Goal: Transaction & Acquisition: Book appointment/travel/reservation

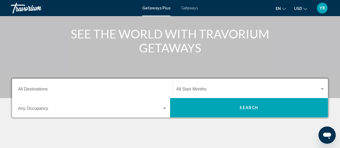
scroll to position [86, 0]
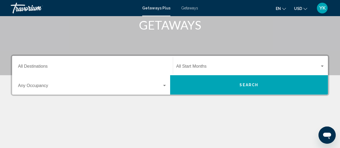
click at [187, 7] on span "Getaways" at bounding box center [189, 8] width 17 height 4
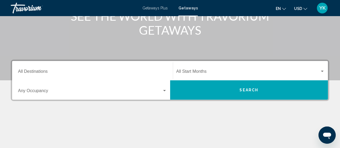
scroll to position [80, 0]
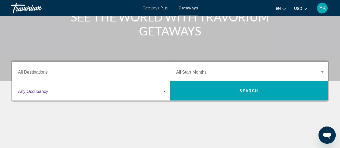
click at [165, 91] on div "Search widget" at bounding box center [164, 91] width 3 height 1
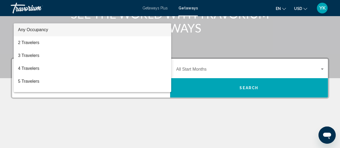
scroll to position [83, 0]
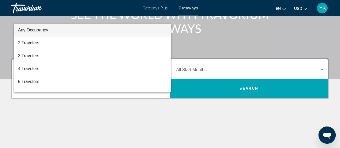
click at [267, 38] on div at bounding box center [170, 74] width 340 height 148
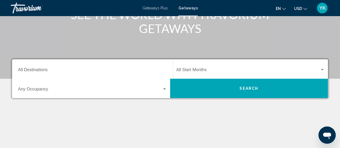
click at [34, 67] on div "Destination All Destinations" at bounding box center [92, 69] width 149 height 17
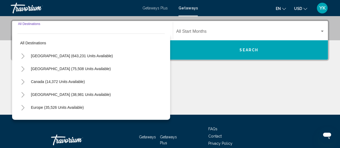
scroll to position [123, 0]
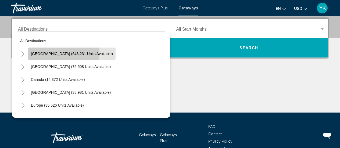
click at [43, 52] on span "[GEOGRAPHIC_DATA] (643,231 units available)" at bounding box center [72, 54] width 82 height 4
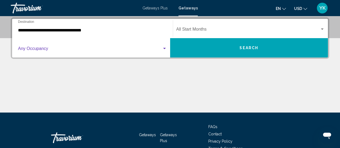
click at [165, 49] on div "Search widget" at bounding box center [164, 49] width 5 height 4
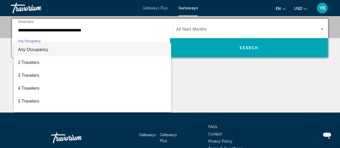
click at [196, 78] on div at bounding box center [170, 74] width 340 height 148
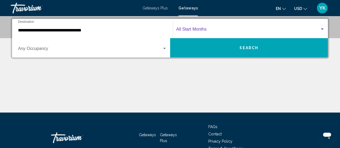
click at [324, 28] on div "Search widget" at bounding box center [322, 29] width 5 height 4
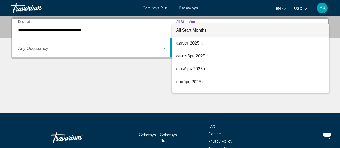
click at [68, 104] on div at bounding box center [170, 74] width 340 height 148
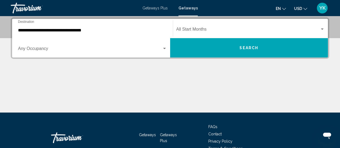
click at [38, 31] on input "**********" at bounding box center [92, 30] width 149 height 5
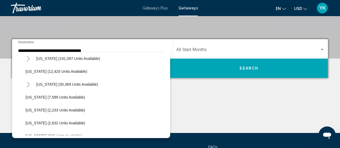
scroll to position [109, 0]
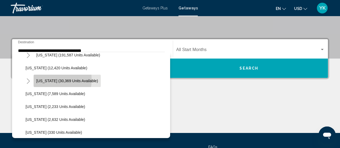
click at [43, 79] on span "[US_STATE] (30,369 units available)" at bounding box center [67, 81] width 62 height 4
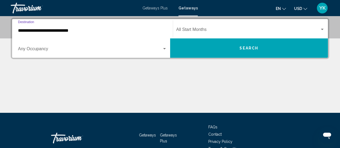
scroll to position [123, 0]
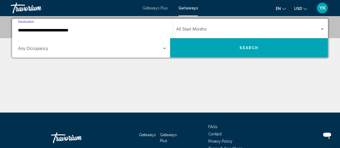
click at [101, 29] on input "**********" at bounding box center [92, 30] width 149 height 5
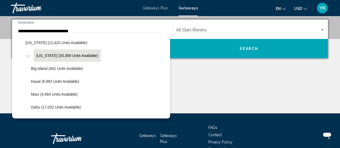
scroll to position [122, 0]
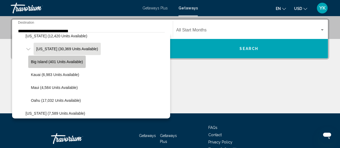
click at [43, 60] on span "Big Island (401 units available)" at bounding box center [57, 62] width 52 height 4
type input "**********"
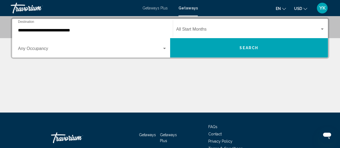
click at [129, 27] on div "**********" at bounding box center [92, 28] width 149 height 17
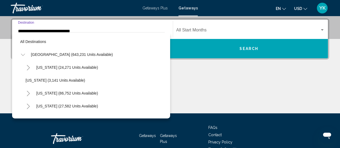
scroll to position [109, 0]
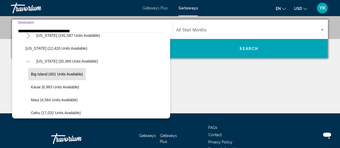
drag, startPoint x: 131, startPoint y: 29, endPoint x: 126, endPoint y: 28, distance: 5.6
click at [126, 28] on div "**********" at bounding box center [92, 29] width 149 height 17
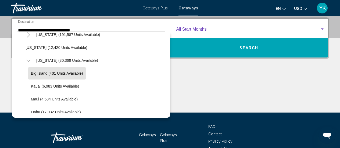
click at [320, 27] on div "Search widget" at bounding box center [322, 29] width 5 height 4
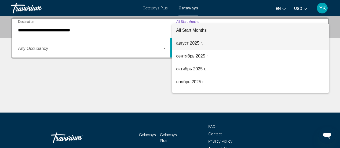
click at [191, 44] on span "август 2025 г." at bounding box center [250, 43] width 149 height 13
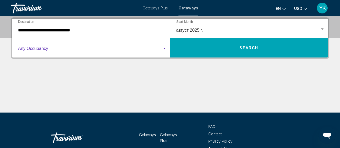
click at [164, 50] on div "Search widget" at bounding box center [164, 49] width 5 height 4
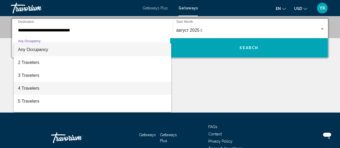
click at [33, 91] on span "4 Travelers" at bounding box center [92, 88] width 149 height 13
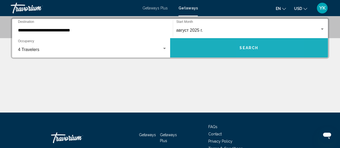
click at [248, 47] on span "Search" at bounding box center [249, 48] width 19 height 4
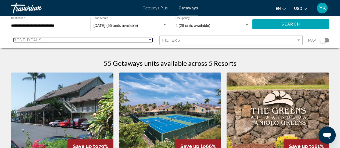
click at [151, 41] on div "Sort by" at bounding box center [150, 39] width 3 height 1
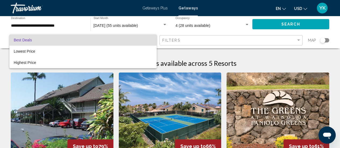
click at [249, 51] on div at bounding box center [170, 74] width 340 height 148
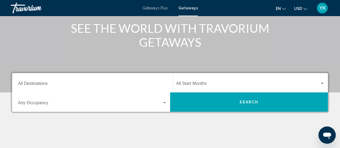
scroll to position [69, 0]
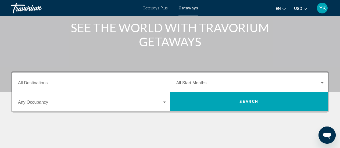
click at [133, 81] on div "Destination All Destinations" at bounding box center [92, 82] width 149 height 17
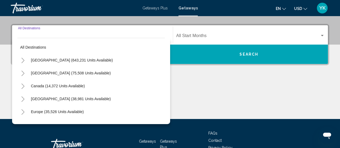
scroll to position [123, 0]
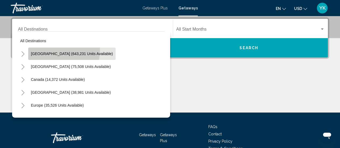
click at [48, 50] on button "[GEOGRAPHIC_DATA] (643,231 units available)" at bounding box center [71, 54] width 87 height 12
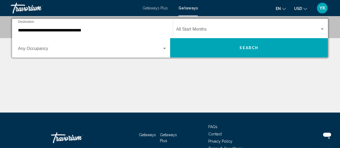
click at [94, 26] on div "**********" at bounding box center [92, 28] width 149 height 17
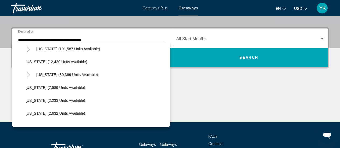
scroll to position [107, 0]
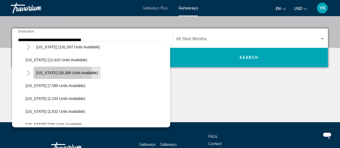
click at [41, 73] on span "[US_STATE] (30,369 units available)" at bounding box center [67, 73] width 62 height 4
type input "**********"
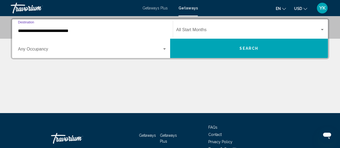
scroll to position [123, 0]
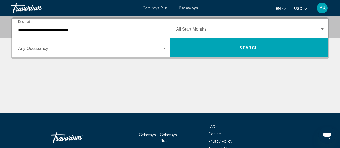
click at [252, 27] on div "Start Month All Start Months" at bounding box center [250, 28] width 149 height 17
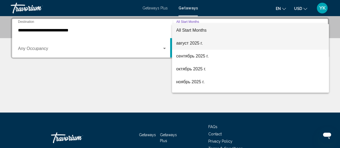
click at [188, 42] on span "август 2025 г." at bounding box center [250, 43] width 149 height 13
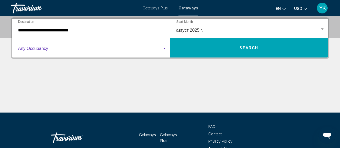
click at [164, 49] on div "Search widget" at bounding box center [164, 48] width 3 height 1
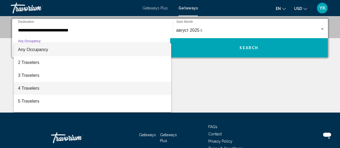
click at [24, 88] on span "4 Travelers" at bounding box center [92, 88] width 149 height 13
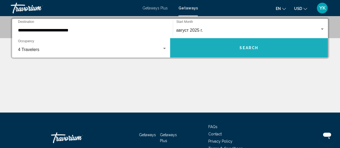
click at [249, 47] on span "Search" at bounding box center [249, 48] width 19 height 4
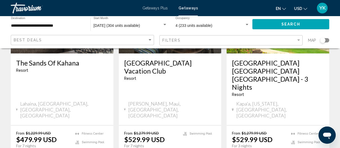
scroll to position [724, 0]
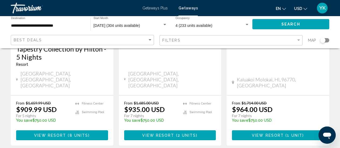
scroll to position [746, 0]
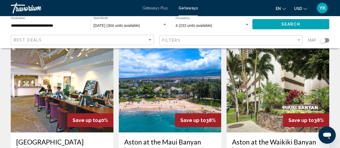
scroll to position [450, 0]
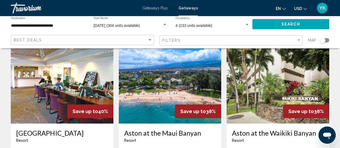
click at [38, 27] on input "**********" at bounding box center [48, 26] width 74 height 4
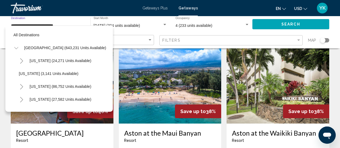
scroll to position [98, 0]
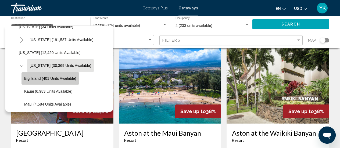
click at [38, 79] on span "Big Island (401 units available)" at bounding box center [50, 78] width 52 height 4
type input "**********"
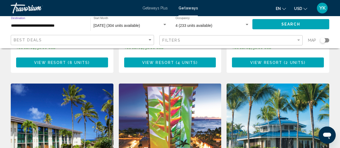
scroll to position [0, 0]
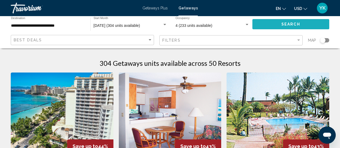
click at [270, 26] on button "Search" at bounding box center [291, 24] width 77 height 10
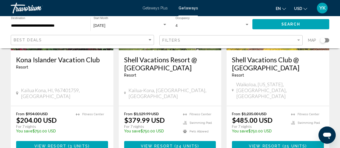
scroll to position [110, 0]
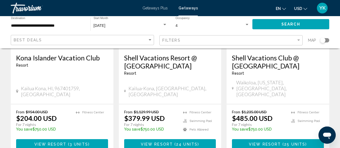
click at [279, 142] on span "View Resort" at bounding box center [265, 144] width 32 height 4
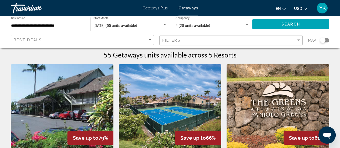
scroll to position [2, 0]
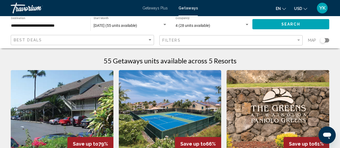
click at [178, 96] on img "Main content" at bounding box center [170, 113] width 103 height 86
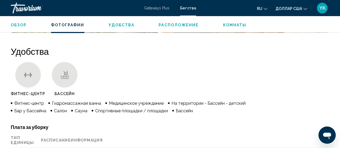
scroll to position [495, 0]
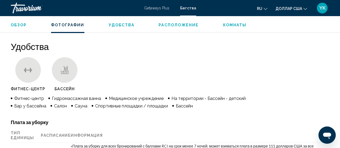
click at [126, 23] on button "Удобства" at bounding box center [122, 25] width 26 height 5
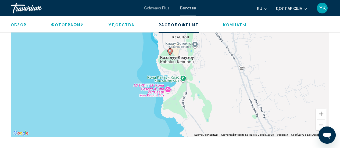
scroll to position [1016, 0]
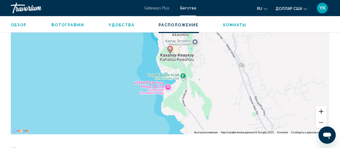
click at [322, 112] on button "Увеличить" at bounding box center [321, 111] width 11 height 11
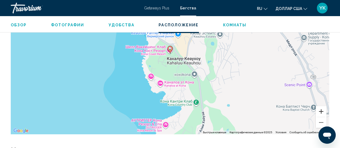
click at [322, 112] on button "Увеличить" at bounding box center [321, 111] width 11 height 11
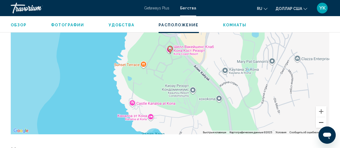
click at [321, 121] on button "Уменьшить" at bounding box center [321, 122] width 11 height 11
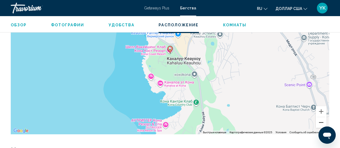
click at [321, 121] on button "Уменьшить" at bounding box center [321, 122] width 11 height 11
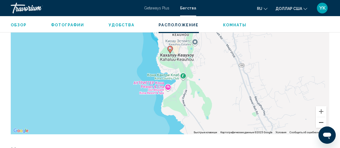
click at [321, 121] on button "Уменьшить" at bounding box center [321, 122] width 11 height 11
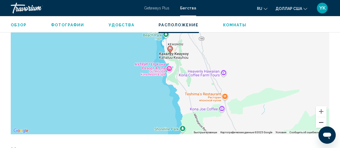
click at [321, 121] on button "Уменьшить" at bounding box center [321, 122] width 11 height 11
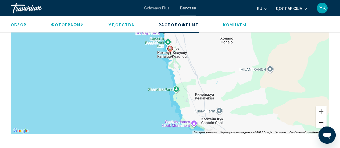
click at [321, 121] on button "Уменьшить" at bounding box center [321, 122] width 11 height 11
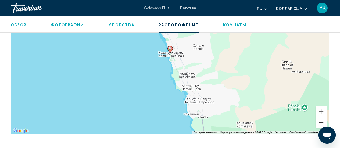
click at [321, 121] on button "Уменьшить" at bounding box center [321, 122] width 11 height 11
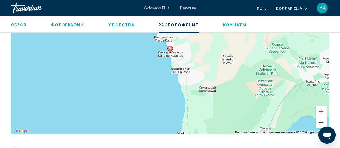
click at [321, 121] on button "Уменьшить" at bounding box center [321, 122] width 11 height 11
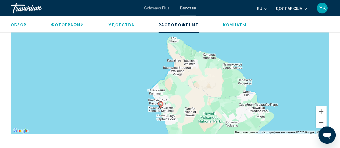
drag, startPoint x: 197, startPoint y: 50, endPoint x: 188, endPoint y: 106, distance: 56.7
click at [188, 106] on div "Чтобы активировать перетаскивание с помощью клавиатуры, нажмите Alt + Ввод. Пос…" at bounding box center [170, 53] width 319 height 161
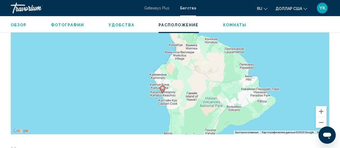
drag, startPoint x: 210, startPoint y: 78, endPoint x: 213, endPoint y: 63, distance: 15.0
click at [213, 63] on div "Чтобы активировать перетаскивание с помощью клавиатуры, нажмите Alt + Ввод. Пос…" at bounding box center [170, 53] width 319 height 161
click at [319, 122] on button "Уменьшить" at bounding box center [321, 122] width 11 height 11
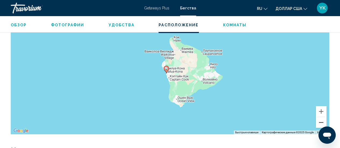
click at [319, 122] on button "Уменьшить" at bounding box center [321, 122] width 11 height 11
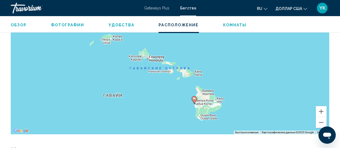
drag, startPoint x: 216, startPoint y: 59, endPoint x: 243, endPoint y: 100, distance: 49.0
click at [243, 100] on div "Чтобы активировать перетаскивание с помощью клавиатуры, нажмите Alt + Ввод. Пос…" at bounding box center [170, 53] width 319 height 161
click at [323, 111] on button "Увеличить" at bounding box center [321, 111] width 11 height 11
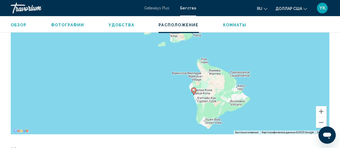
drag, startPoint x: 257, startPoint y: 111, endPoint x: 232, endPoint y: 52, distance: 64.4
click at [232, 52] on div "Чтобы активировать перетаскивание с помощью клавиатуры, нажмите Alt + Ввод. Пос…" at bounding box center [170, 53] width 319 height 161
click at [323, 112] on button "Увеличить" at bounding box center [321, 111] width 11 height 11
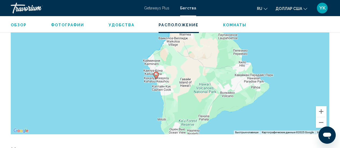
drag, startPoint x: 260, startPoint y: 109, endPoint x: 198, endPoint y: 51, distance: 85.1
click at [198, 51] on div "Чтобы активировать перетаскивание с помощью клавиатуры, нажмите Alt + Ввод. Пос…" at bounding box center [170, 53] width 319 height 161
click at [322, 110] on button "Увеличить" at bounding box center [321, 111] width 11 height 11
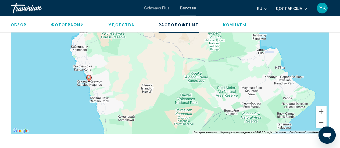
drag, startPoint x: 227, startPoint y: 95, endPoint x: 174, endPoint y: 72, distance: 57.3
click at [174, 72] on div "Чтобы активировать перетаскивание с помощью клавиатуры, нажмите Alt + Ввод. Пос…" at bounding box center [170, 53] width 319 height 161
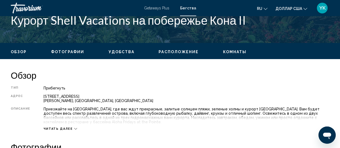
scroll to position [231, 0]
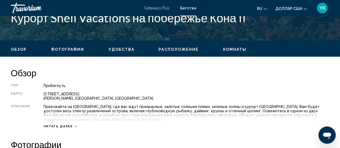
click at [280, 83] on div "Обзор Тип Прибегнуть Все включено Нет «все включено» Адрес [STREET_ADDRESS], [G…" at bounding box center [170, 98] width 319 height 61
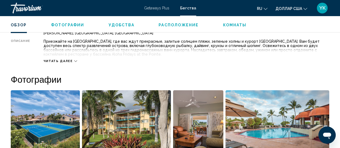
scroll to position [296, 0]
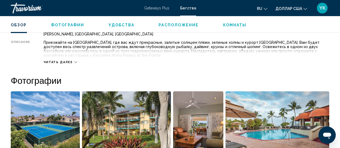
click at [60, 62] on font "Читать далее" at bounding box center [58, 62] width 29 height 3
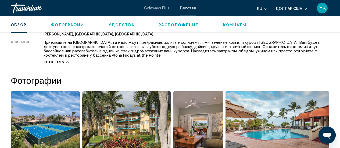
click at [178, 26] on font "Расположение" at bounding box center [179, 25] width 40 height 4
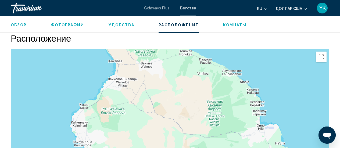
scroll to position [940, 0]
click at [227, 25] on font "Комнаты" at bounding box center [235, 25] width 24 height 4
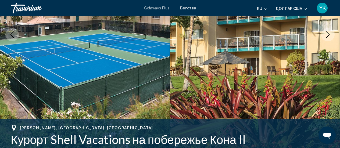
scroll to position [135, 0]
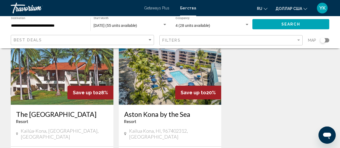
scroll to position [242, 0]
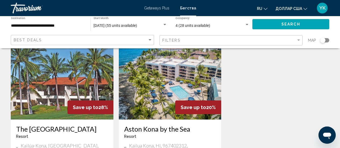
click at [62, 82] on img "Основное содержание" at bounding box center [62, 77] width 103 height 86
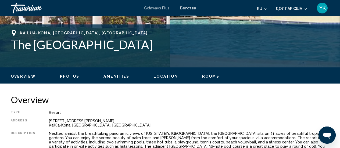
scroll to position [204, 0]
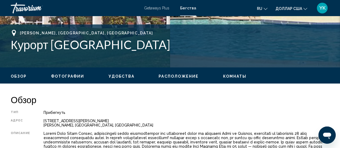
click at [188, 77] on font "Расположение" at bounding box center [179, 76] width 40 height 4
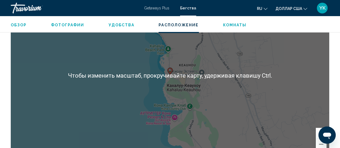
scroll to position [996, 0]
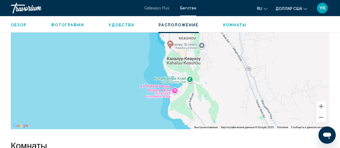
click at [116, 25] on font "Удобства" at bounding box center [122, 25] width 26 height 4
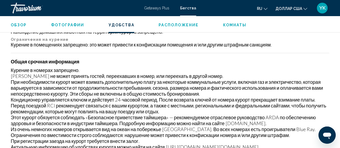
scroll to position [674, 0]
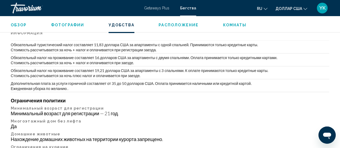
click at [76, 25] on font "Фотографии" at bounding box center [67, 25] width 33 height 4
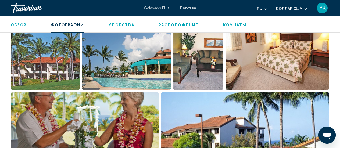
scroll to position [347, 0]
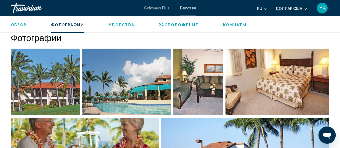
click at [103, 88] on img "Открыть полноэкранный слайдер изображений" at bounding box center [126, 82] width 89 height 67
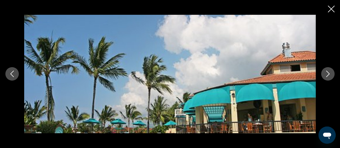
click at [324, 72] on button "Next image" at bounding box center [327, 73] width 13 height 13
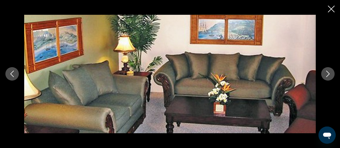
click at [324, 72] on button "Next image" at bounding box center [327, 73] width 13 height 13
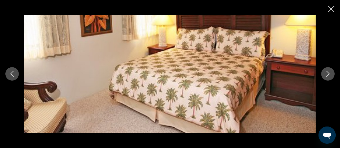
click at [324, 72] on button "Next image" at bounding box center [327, 73] width 13 height 13
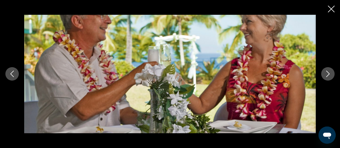
click at [324, 72] on button "Next image" at bounding box center [327, 73] width 13 height 13
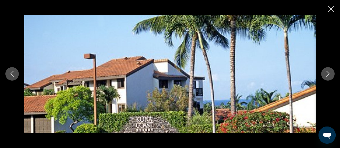
click at [324, 72] on button "Next image" at bounding box center [327, 73] width 13 height 13
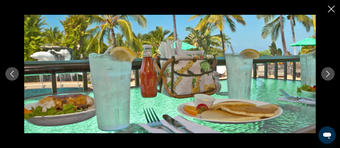
click at [324, 72] on button "Next image" at bounding box center [327, 73] width 13 height 13
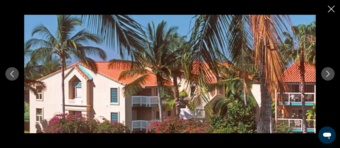
click at [324, 72] on button "Next image" at bounding box center [327, 73] width 13 height 13
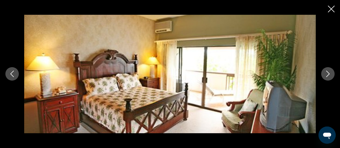
click at [324, 72] on button "Next image" at bounding box center [327, 73] width 13 height 13
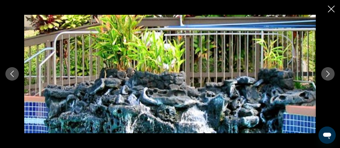
click at [324, 72] on button "Next image" at bounding box center [327, 73] width 13 height 13
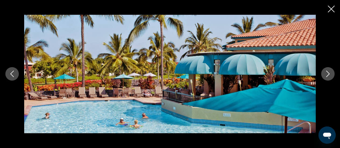
click at [324, 72] on button "Next image" at bounding box center [327, 73] width 13 height 13
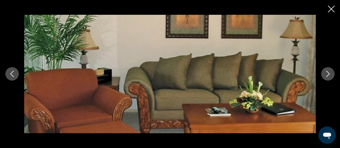
click at [324, 72] on button "Next image" at bounding box center [327, 73] width 13 height 13
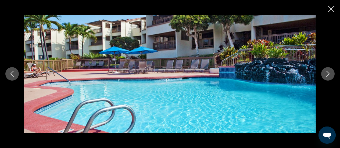
click at [330, 9] on icon "Close slideshow" at bounding box center [331, 9] width 7 height 7
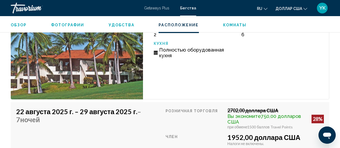
scroll to position [1100, 0]
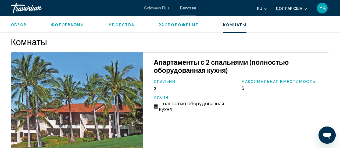
click at [19, 25] on font "Обзор" at bounding box center [19, 25] width 16 height 4
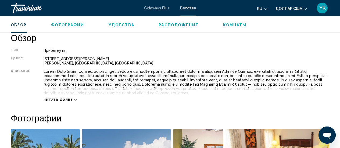
scroll to position [267, 0]
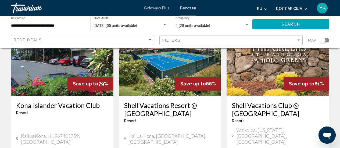
scroll to position [54, 0]
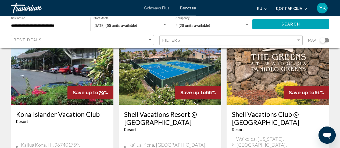
click at [64, 76] on img "Основное содержание" at bounding box center [62, 62] width 103 height 86
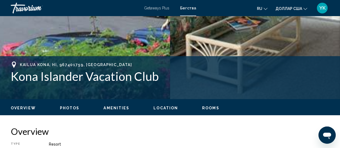
scroll to position [204, 0]
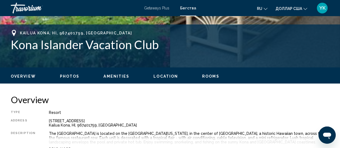
click at [207, 73] on ul "Overview Photos Amenities Location Rooms Search" at bounding box center [170, 76] width 319 height 6
click at [207, 75] on span "Rooms" at bounding box center [210, 76] width 17 height 4
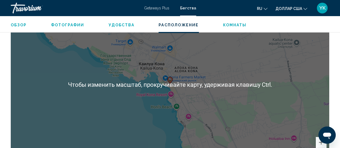
scroll to position [806, 0]
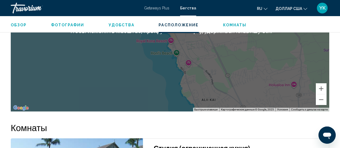
click at [269, 87] on div "Чтобы активировать перетаскивание с помощью кнопок, нажмите Alt + Ввод. После э…" at bounding box center [170, 30] width 319 height 161
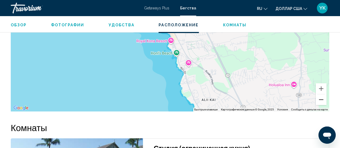
click at [322, 105] on button "Уменьшить" at bounding box center [321, 99] width 11 height 11
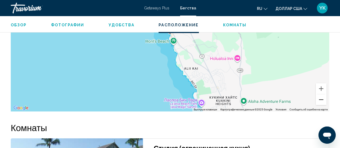
click at [322, 105] on button "Уменьшить" at bounding box center [321, 99] width 11 height 11
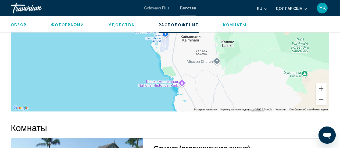
drag, startPoint x: 209, startPoint y: 67, endPoint x: 246, endPoint y: 161, distance: 100.9
click at [320, 105] on button "Уменьшить" at bounding box center [321, 99] width 11 height 11
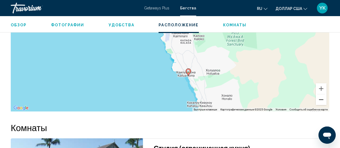
click at [320, 105] on button "Уменьшить" at bounding box center [321, 99] width 11 height 11
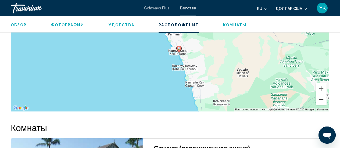
click at [320, 105] on button "Уменьшить" at bounding box center [321, 99] width 11 height 11
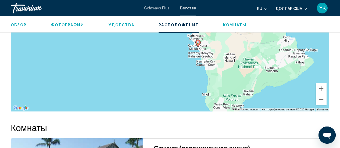
drag, startPoint x: 200, startPoint y: 96, endPoint x: 223, endPoint y: 94, distance: 22.9
click at [223, 94] on div "Чтобы активировать перетаскивание с помощью кнопок, нажмите Alt + Ввод. После э…" at bounding box center [170, 30] width 319 height 161
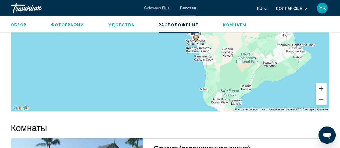
click at [318, 94] on button "Увеличить" at bounding box center [321, 88] width 11 height 11
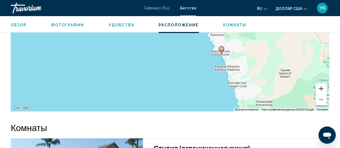
click at [318, 94] on button "Увеличить" at bounding box center [321, 88] width 11 height 11
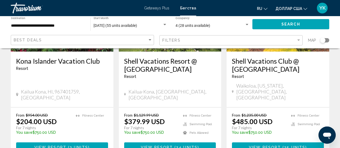
scroll to position [108, 0]
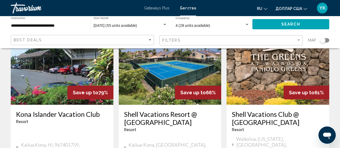
click at [162, 75] on img "Основное содержание" at bounding box center [170, 62] width 103 height 86
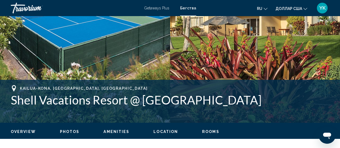
scroll to position [150, 0]
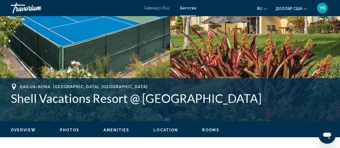
click at [155, 129] on span "Location" at bounding box center [166, 130] width 24 height 4
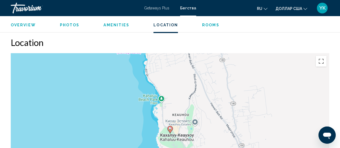
scroll to position [922, 0]
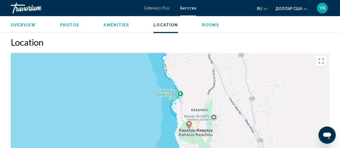
drag, startPoint x: 227, startPoint y: 131, endPoint x: 246, endPoint y: 125, distance: 19.9
click at [246, 125] on div "Чтобы активировать перетаскивание с помощью клавиатуры, нажмите Alt + Ввод. Пос…" at bounding box center [170, 133] width 319 height 161
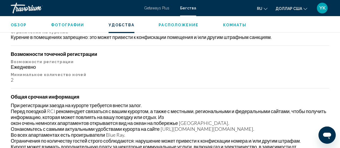
scroll to position [769, 0]
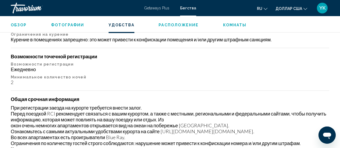
click at [227, 23] on button "Комнаты" at bounding box center [235, 25] width 24 height 5
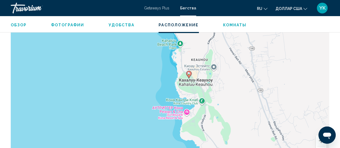
scroll to position [984, 0]
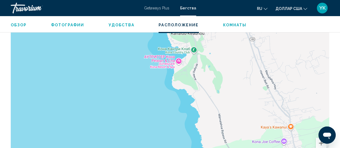
drag, startPoint x: 294, startPoint y: 108, endPoint x: 285, endPoint y: 54, distance: 54.7
click at [285, 54] on div "Чтобы активировать перетаскивание с помощью кнопок, нажмите Alt + Ввод. После э…" at bounding box center [170, 85] width 319 height 161
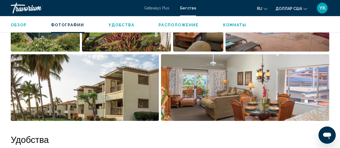
scroll to position [407, 0]
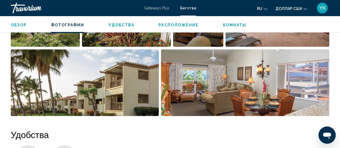
click at [241, 96] on img "Открыть полноэкранный слайдер изображений" at bounding box center [245, 83] width 168 height 67
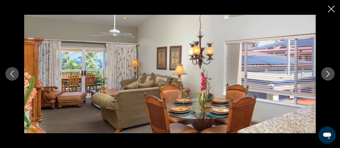
click at [329, 73] on icon "Next image" at bounding box center [328, 74] width 6 height 6
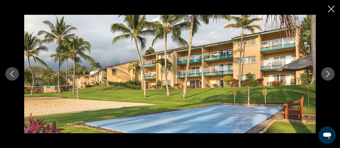
click at [329, 73] on icon "Next image" at bounding box center [328, 74] width 6 height 6
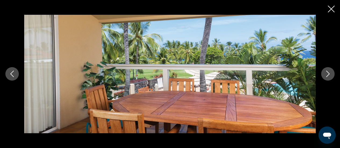
click at [329, 73] on icon "Next image" at bounding box center [328, 74] width 6 height 6
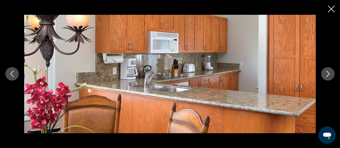
click at [329, 73] on icon "Next image" at bounding box center [328, 74] width 6 height 6
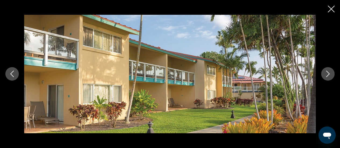
click at [14, 71] on icon "Previous image" at bounding box center [12, 74] width 6 height 6
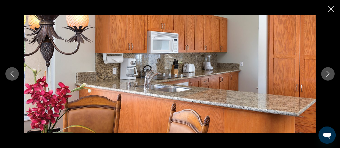
click at [14, 71] on icon "Previous image" at bounding box center [12, 74] width 6 height 6
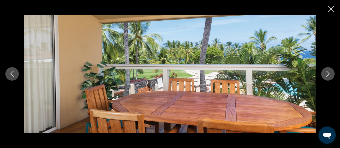
click at [14, 71] on icon "Previous image" at bounding box center [12, 74] width 6 height 6
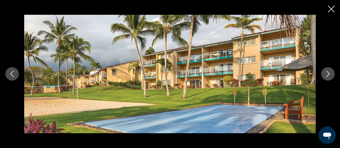
click at [326, 73] on icon "Next image" at bounding box center [328, 74] width 6 height 6
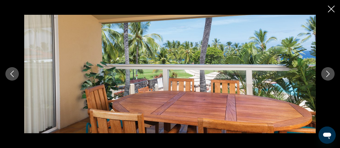
click at [328, 74] on icon "Next image" at bounding box center [328, 74] width 6 height 6
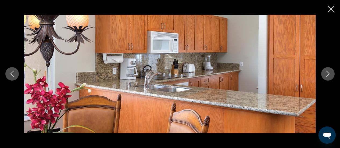
click at [328, 74] on icon "Next image" at bounding box center [328, 74] width 6 height 6
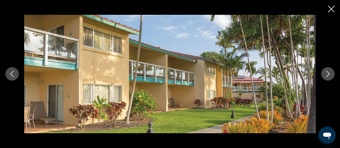
click at [328, 74] on icon "Next image" at bounding box center [328, 74] width 6 height 6
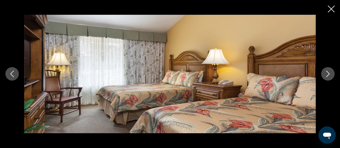
click at [328, 74] on icon "Next image" at bounding box center [328, 74] width 6 height 6
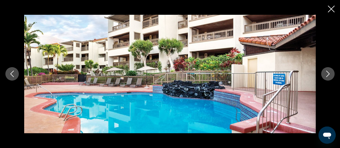
click at [328, 74] on icon "Next image" at bounding box center [328, 74] width 6 height 6
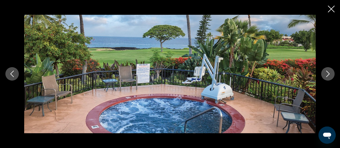
click at [328, 74] on icon "Next image" at bounding box center [328, 74] width 6 height 6
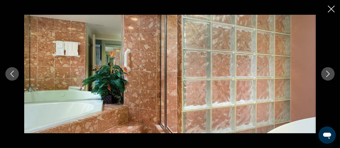
click at [328, 74] on icon "Next image" at bounding box center [328, 74] width 6 height 6
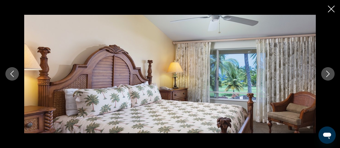
click at [328, 74] on icon "Next image" at bounding box center [328, 74] width 6 height 6
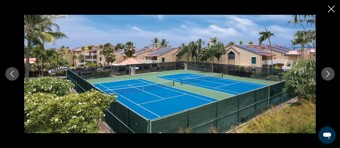
click at [328, 74] on icon "Next image" at bounding box center [328, 74] width 6 height 6
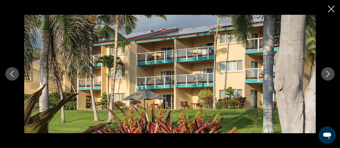
click at [328, 74] on icon "Next image" at bounding box center [328, 74] width 6 height 6
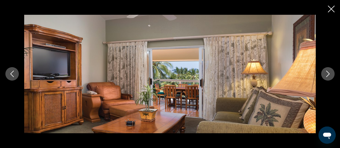
click at [329, 7] on icon "Close slideshow" at bounding box center [331, 9] width 7 height 7
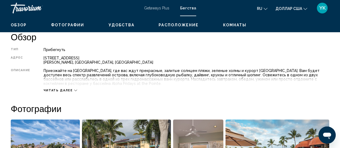
scroll to position [246, 0]
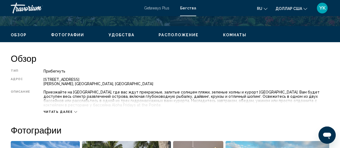
click at [71, 111] on div "Читать далее" at bounding box center [61, 111] width 34 height 3
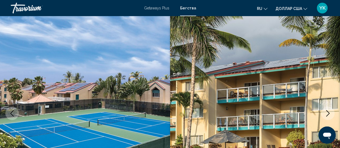
scroll to position [0, 0]
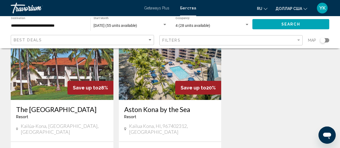
scroll to position [242, 0]
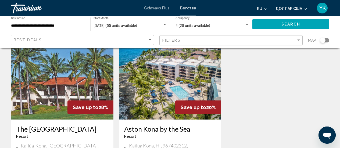
click at [168, 73] on img "Основное содержание" at bounding box center [170, 77] width 103 height 86
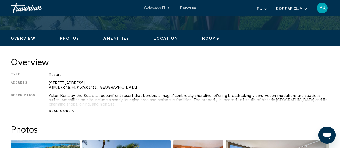
scroll to position [70, 0]
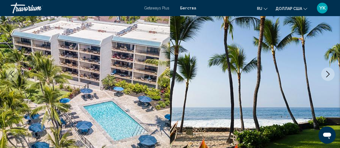
click at [329, 73] on icon "Next image" at bounding box center [328, 74] width 3 height 6
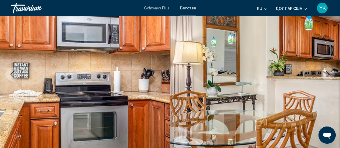
click at [15, 73] on icon "Previous image" at bounding box center [12, 74] width 6 height 6
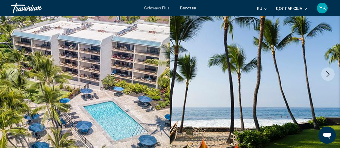
click at [330, 74] on icon "Next image" at bounding box center [328, 74] width 6 height 6
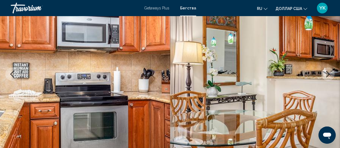
click at [330, 74] on icon "Next image" at bounding box center [328, 74] width 6 height 6
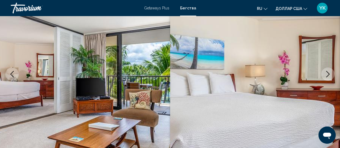
click at [330, 74] on icon "Next image" at bounding box center [328, 74] width 6 height 6
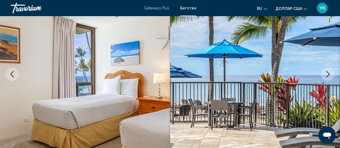
click at [330, 74] on icon "Next image" at bounding box center [328, 74] width 6 height 6
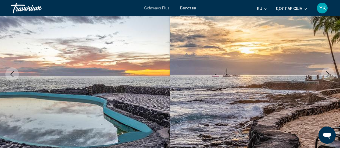
click at [330, 74] on icon "Next image" at bounding box center [328, 74] width 6 height 6
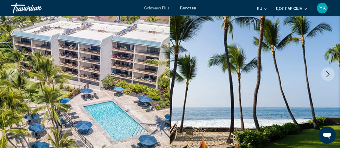
click at [330, 74] on icon "Next image" at bounding box center [328, 74] width 6 height 6
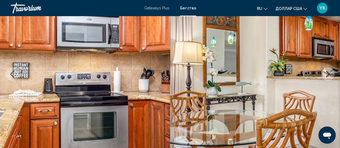
click at [330, 74] on icon "Next image" at bounding box center [328, 74] width 6 height 6
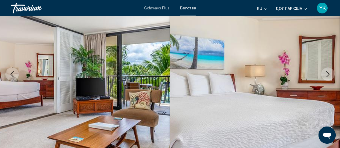
click at [330, 74] on icon "Next image" at bounding box center [328, 74] width 6 height 6
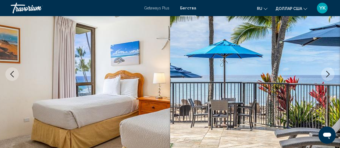
click at [330, 74] on icon "Next image" at bounding box center [328, 74] width 6 height 6
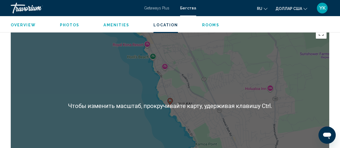
scroll to position [877, 0]
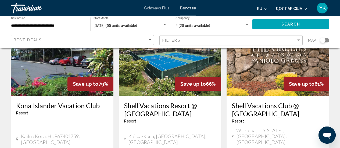
scroll to position [54, 0]
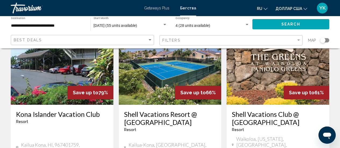
click at [144, 72] on img "Основное содержание" at bounding box center [170, 62] width 103 height 86
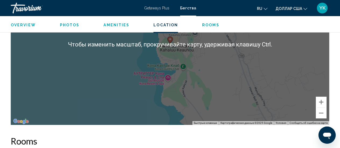
scroll to position [984, 0]
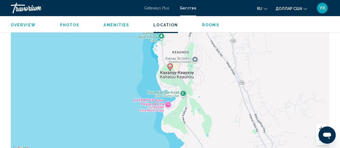
click at [321, 124] on button "Увеличить" at bounding box center [321, 129] width 11 height 11
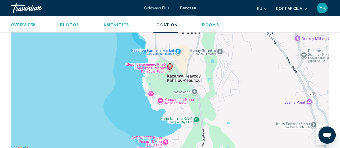
click at [321, 124] on button "Увеличить" at bounding box center [321, 129] width 11 height 11
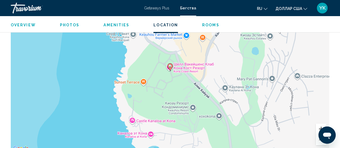
click at [321, 124] on button "Увеличить" at bounding box center [321, 129] width 11 height 11
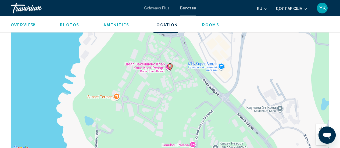
click at [321, 124] on button "Увеличить" at bounding box center [321, 129] width 11 height 11
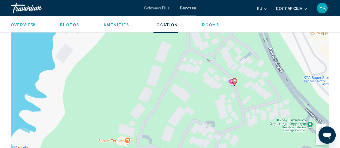
drag, startPoint x: 188, startPoint y: 82, endPoint x: 253, endPoint y: 97, distance: 66.6
click at [253, 97] on div "Чтобы активировать перетаскивание с помощью клавиатуры, нажмите Alt + Ввод. Пос…" at bounding box center [170, 71] width 319 height 161
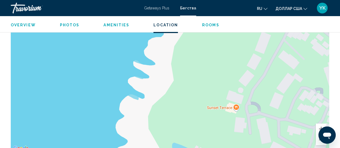
drag, startPoint x: 159, startPoint y: 115, endPoint x: 271, endPoint y: 82, distance: 116.9
click at [271, 81] on div "Чтобы активировать перетаскивание с помощью клавиатуры, нажмите Alt + Ввод. Пос…" at bounding box center [170, 71] width 319 height 161
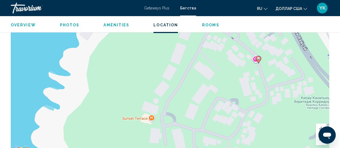
drag, startPoint x: 192, startPoint y: 123, endPoint x: 108, endPoint y: 135, distance: 85.0
click at [108, 135] on div "Чтобы активировать перетаскивание с помощью клавиатуры, нажмите Alt + Ввод. Пос…" at bounding box center [170, 71] width 319 height 161
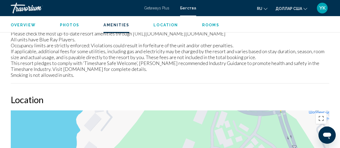
scroll to position [989, 0]
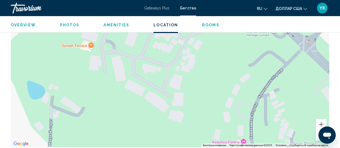
drag, startPoint x: 268, startPoint y: 109, endPoint x: 203, endPoint y: 36, distance: 98.3
click at [203, 36] on div "Чтобы активировать перетаскивание с помощью клавиатуры, нажмите Alt + Ввод. Пос…" at bounding box center [170, 66] width 319 height 161
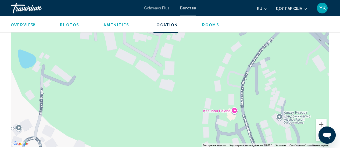
drag, startPoint x: 292, startPoint y: 108, endPoint x: 287, endPoint y: 78, distance: 30.3
click at [287, 78] on div "Чтобы активировать перетаскивание с помощью клавиатуры, нажмите Alt + Ввод. Пос…" at bounding box center [170, 66] width 319 height 161
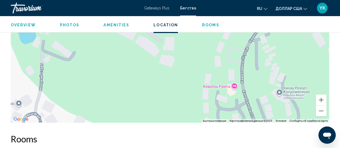
scroll to position [1014, 0]
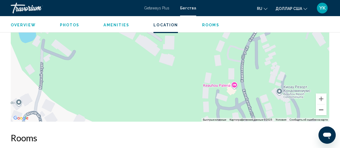
click at [323, 106] on button "Уменьшить" at bounding box center [321, 110] width 11 height 11
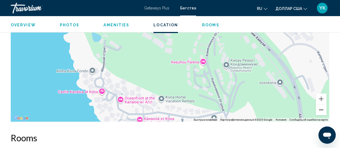
click at [323, 106] on button "Уменьшить" at bounding box center [321, 110] width 11 height 11
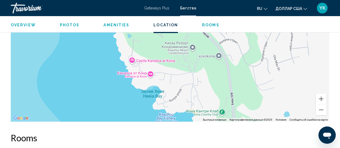
drag, startPoint x: 223, startPoint y: 80, endPoint x: 219, endPoint y: 76, distance: 5.2
click at [219, 76] on div "Чтобы активировать перетаскивание с помощью клавиатуры, нажмите Alt + Ввод. Пос…" at bounding box center [170, 40] width 319 height 161
click at [319, 105] on button "Уменьшить" at bounding box center [321, 110] width 11 height 11
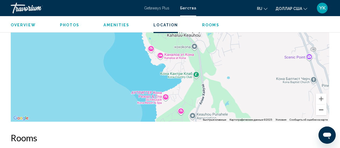
click at [319, 105] on button "Уменьшить" at bounding box center [321, 110] width 11 height 11
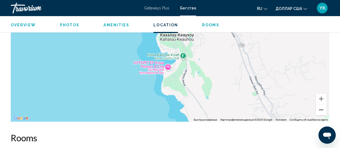
click at [319, 105] on button "Уменьшить" at bounding box center [321, 110] width 11 height 11
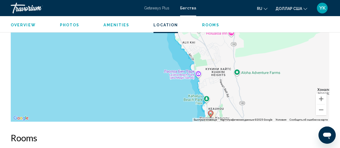
drag, startPoint x: 253, startPoint y: 48, endPoint x: 295, endPoint y: 131, distance: 92.5
click at [323, 105] on button "Уменьшить" at bounding box center [321, 110] width 11 height 11
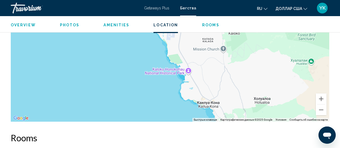
drag, startPoint x: 214, startPoint y: 52, endPoint x: 258, endPoint y: 137, distance: 95.2
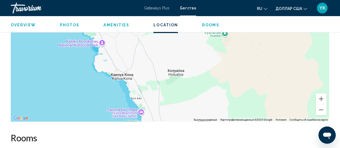
drag, startPoint x: 241, startPoint y: 74, endPoint x: 154, endPoint y: 50, distance: 90.1
click at [154, 50] on div "Чтобы активировать перетаскивание с помощью клавиатуры, нажмите Alt + Ввод. Пос…" at bounding box center [170, 40] width 319 height 161
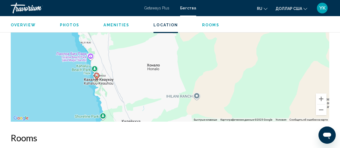
drag, startPoint x: 208, startPoint y: 108, endPoint x: 156, endPoint y: 47, distance: 79.9
click at [156, 47] on div "Чтобы активировать перетаскивание с помощью клавиатуры, нажмите Alt + Ввод. Пос…" at bounding box center [170, 40] width 319 height 161
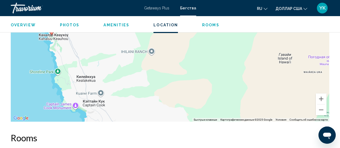
drag, startPoint x: 261, startPoint y: 98, endPoint x: 215, endPoint y: 54, distance: 63.8
click at [215, 54] on div "Чтобы активировать перетаскивание с помощью клавиатуры, нажмите Alt + Ввод. Пос…" at bounding box center [170, 40] width 319 height 161
click at [152, 48] on div "Чтобы активировать перетаскивание с помощью клавиатуры, нажмите Alt + Ввод. Пос…" at bounding box center [170, 40] width 319 height 161
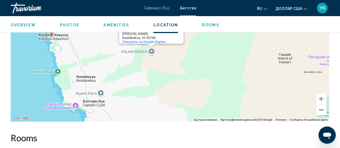
click at [320, 107] on button "Уменьшить" at bounding box center [321, 110] width 11 height 11
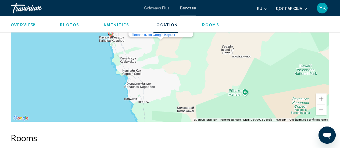
click at [320, 107] on button "Уменьшить" at bounding box center [321, 110] width 11 height 11
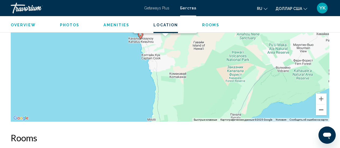
click at [320, 107] on button "Уменьшить" at bounding box center [321, 110] width 11 height 11
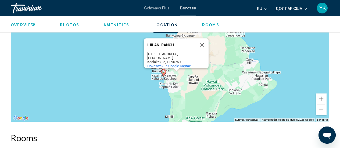
drag, startPoint x: 231, startPoint y: 81, endPoint x: 240, endPoint y: 119, distance: 39.8
click at [204, 40] on button "Закрыть" at bounding box center [202, 44] width 13 height 13
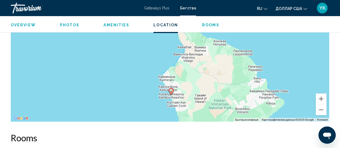
drag, startPoint x: 221, startPoint y: 62, endPoint x: 230, endPoint y: 80, distance: 19.9
click at [229, 81] on div "Чтобы активировать перетаскивание с помощью клавиатуры, нажмите Alt + Ввод. Пос…" at bounding box center [170, 40] width 319 height 161
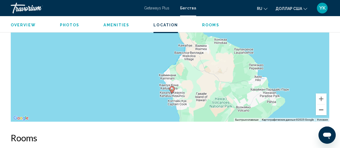
click at [323, 106] on button "Уменьшить" at bounding box center [321, 110] width 11 height 11
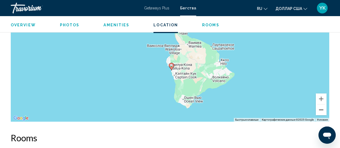
click at [323, 106] on button "Уменьшить" at bounding box center [321, 110] width 11 height 11
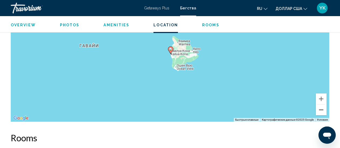
click at [323, 106] on button "Уменьшить" at bounding box center [321, 110] width 11 height 11
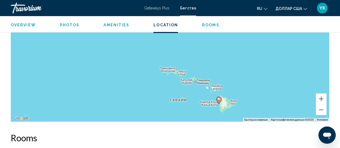
drag, startPoint x: 193, startPoint y: 58, endPoint x: 245, endPoint y: 119, distance: 79.4
click at [321, 94] on button "Увеличить" at bounding box center [321, 99] width 11 height 11
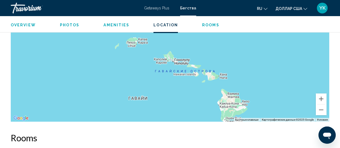
drag, startPoint x: 246, startPoint y: 92, endPoint x: 197, endPoint y: 30, distance: 79.1
click at [321, 95] on button "Увеличить" at bounding box center [321, 99] width 11 height 11
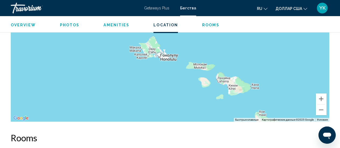
drag, startPoint x: 264, startPoint y: 85, endPoint x: 241, endPoint y: 50, distance: 42.5
click at [241, 50] on div "Основное содержание" at bounding box center [170, 40] width 319 height 161
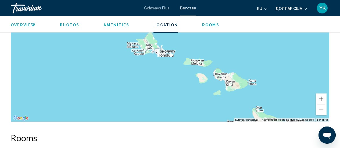
click at [322, 95] on button "Увеличить" at bounding box center [321, 99] width 11 height 11
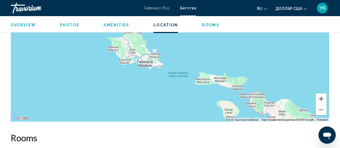
click at [322, 95] on button "Увеличить" at bounding box center [321, 99] width 11 height 11
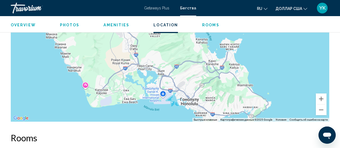
drag, startPoint x: 141, startPoint y: 90, endPoint x: 274, endPoint y: 52, distance: 138.7
click at [274, 52] on div "Основное содержание" at bounding box center [170, 40] width 319 height 161
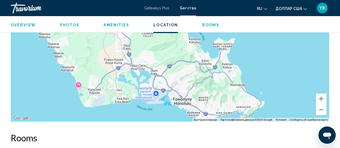
drag, startPoint x: 48, startPoint y: 79, endPoint x: 43, endPoint y: 80, distance: 5.8
click at [43, 80] on div "Основное содержание" at bounding box center [170, 40] width 319 height 161
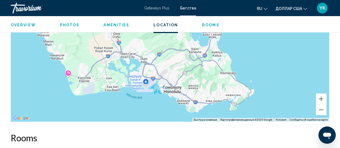
drag, startPoint x: 290, startPoint y: 69, endPoint x: 279, endPoint y: 59, distance: 15.0
click at [279, 59] on div "Основное содержание" at bounding box center [170, 40] width 319 height 161
click at [322, 95] on button "Увеличить" at bounding box center [321, 99] width 11 height 11
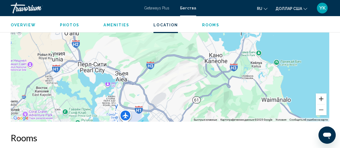
click at [322, 95] on button "Увеличить" at bounding box center [321, 99] width 11 height 11
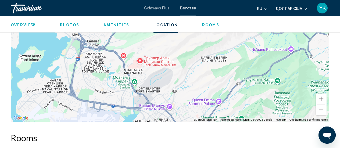
drag, startPoint x: 179, startPoint y: 104, endPoint x: 191, endPoint y: 16, distance: 88.0
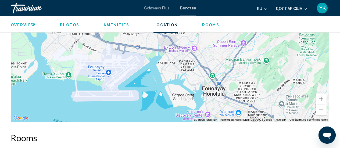
drag, startPoint x: 182, startPoint y: 90, endPoint x: 209, endPoint y: 25, distance: 69.8
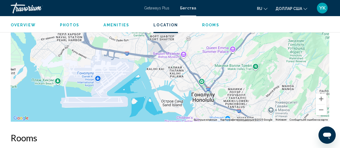
drag, startPoint x: 109, startPoint y: 107, endPoint x: 101, endPoint y: 114, distance: 10.5
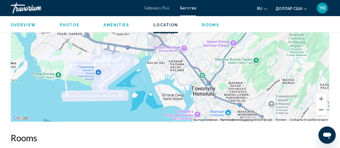
click at [321, 106] on button "Уменьшить" at bounding box center [321, 110] width 11 height 11
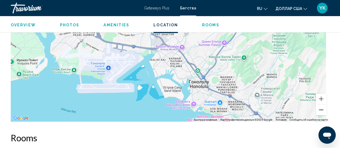
click at [321, 106] on button "Уменьшить" at bounding box center [321, 110] width 11 height 11
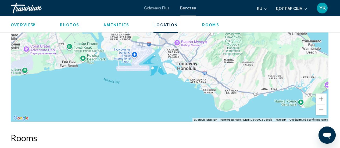
click at [321, 106] on button "Уменьшить" at bounding box center [321, 110] width 11 height 11
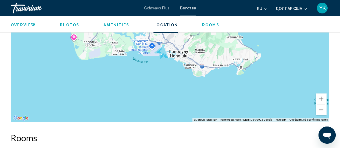
click at [321, 106] on button "Уменьшить" at bounding box center [321, 110] width 11 height 11
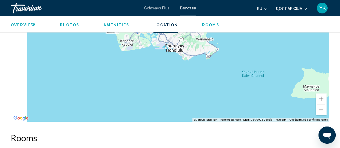
click at [321, 106] on button "Уменьшить" at bounding box center [321, 110] width 11 height 11
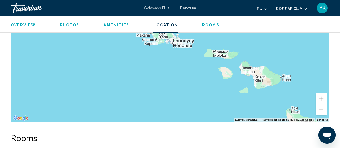
click at [321, 106] on button "Уменьшить" at bounding box center [321, 110] width 11 height 11
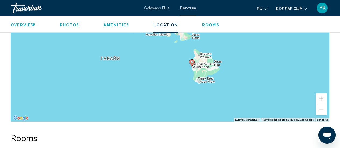
drag, startPoint x: 267, startPoint y: 97, endPoint x: 232, endPoint y: 70, distance: 44.3
click at [232, 70] on div "Чтобы активировать перетаскивание с помощью клавиатуры, нажмите Alt + Ввод. Пос…" at bounding box center [170, 40] width 319 height 161
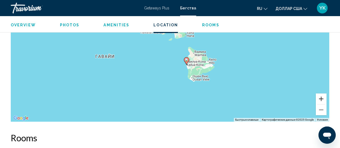
click at [323, 96] on button "Увеличить" at bounding box center [321, 99] width 11 height 11
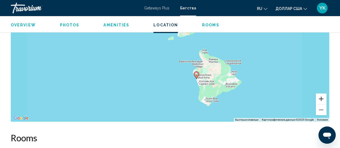
click at [323, 96] on button "Увеличить" at bounding box center [321, 99] width 11 height 11
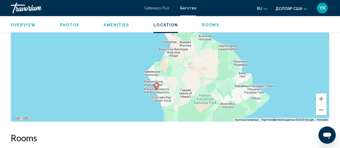
drag, startPoint x: 249, startPoint y: 96, endPoint x: 167, endPoint y: 45, distance: 97.4
click at [167, 45] on div "Чтобы активировать перетаскивание с помощью клавиатуры, нажмите Alt + Ввод. Пос…" at bounding box center [170, 40] width 319 height 161
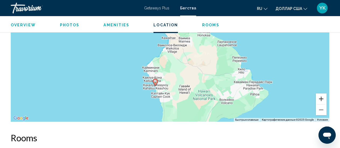
click at [323, 94] on button "Увеличить" at bounding box center [321, 99] width 11 height 11
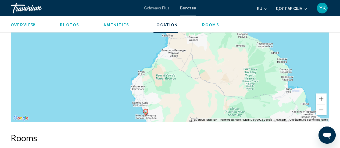
click at [323, 94] on button "Увеличить" at bounding box center [321, 99] width 11 height 11
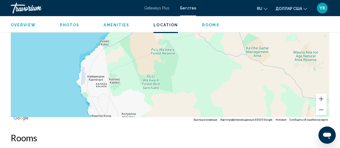
drag, startPoint x: 246, startPoint y: 105, endPoint x: 254, endPoint y: 15, distance: 90.2
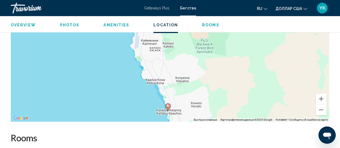
drag, startPoint x: 204, startPoint y: 93, endPoint x: 252, endPoint y: 74, distance: 52.2
click at [252, 74] on div "Чтобы активировать перетаскивание с помощью клавиатуры, нажмите Alt + Ввод. Пос…" at bounding box center [170, 40] width 319 height 161
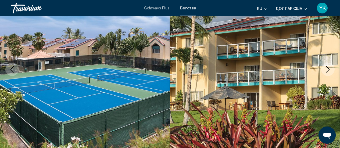
scroll to position [0, 0]
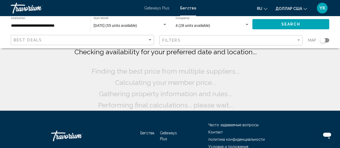
click at [45, 28] on div "**********" at bounding box center [48, 24] width 74 height 15
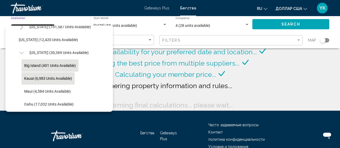
scroll to position [138, 0]
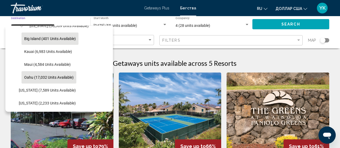
click at [35, 76] on span "Oahu (17,032 units available)" at bounding box center [49, 77] width 50 height 4
type input "**********"
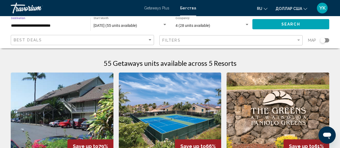
click at [286, 27] on button "Search" at bounding box center [291, 24] width 77 height 10
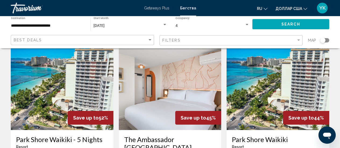
scroll to position [242, 0]
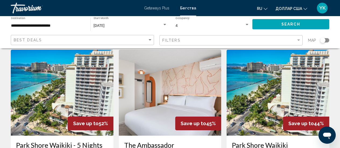
click at [277, 76] on img "Основное содержание" at bounding box center [278, 93] width 103 height 86
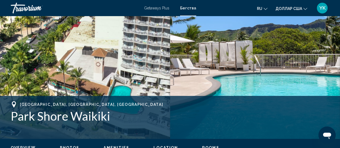
scroll to position [150, 0]
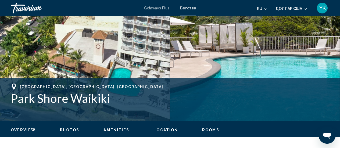
click at [68, 128] on span "Photos" at bounding box center [70, 130] width 20 height 4
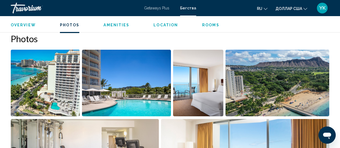
scroll to position [342, 0]
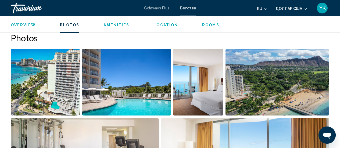
click at [92, 101] on img "Open full-screen image slider" at bounding box center [126, 82] width 89 height 67
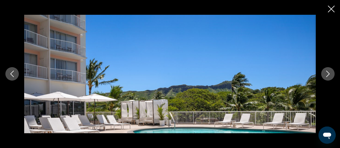
click at [326, 75] on icon "Next image" at bounding box center [328, 74] width 6 height 6
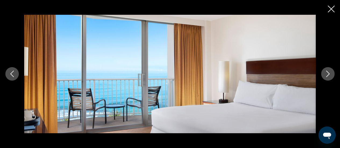
click at [331, 10] on icon "Close slideshow" at bounding box center [331, 9] width 7 height 7
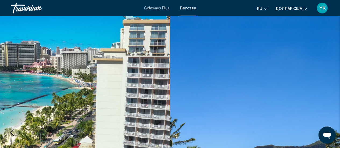
scroll to position [0, 0]
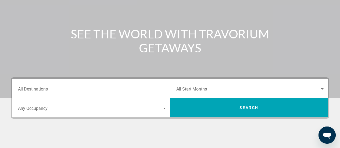
scroll to position [81, 0]
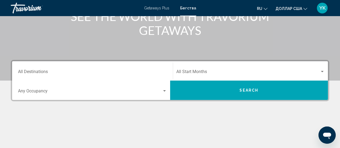
click at [105, 71] on input "Destination All Destinations" at bounding box center [92, 72] width 149 height 5
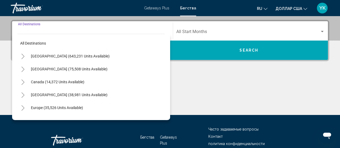
scroll to position [123, 0]
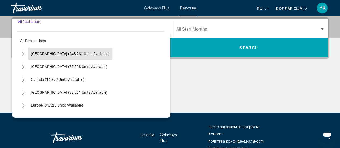
click at [45, 52] on span "[GEOGRAPHIC_DATA] (643,231 units available)" at bounding box center [70, 54] width 79 height 4
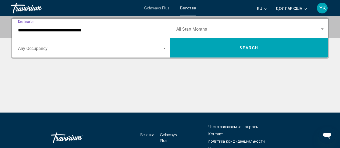
click at [72, 31] on input "**********" at bounding box center [92, 30] width 149 height 5
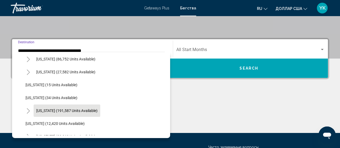
scroll to position [81, 0]
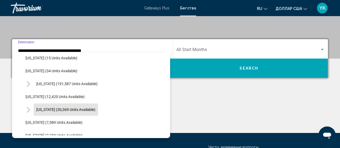
click at [37, 107] on button "[US_STATE] (30,369 units available)" at bounding box center [66, 110] width 65 height 12
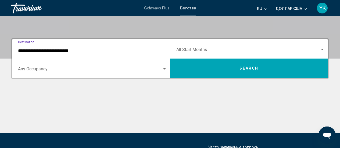
scroll to position [123, 0]
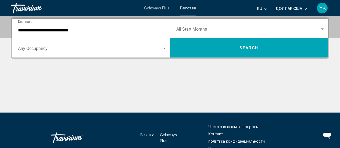
click at [306, 25] on div "Start Month All Start Months" at bounding box center [250, 28] width 149 height 17
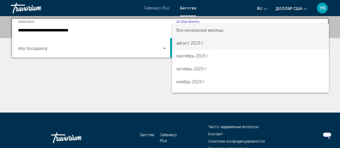
click at [177, 44] on font "август 2025 г." at bounding box center [190, 43] width 28 height 5
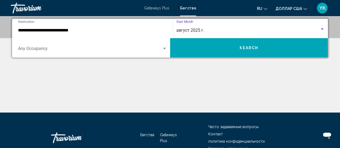
click at [95, 30] on input "**********" at bounding box center [92, 30] width 149 height 5
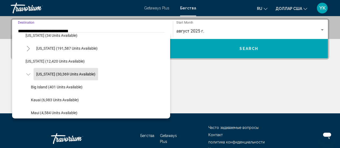
scroll to position [123, 0]
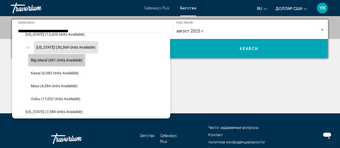
click at [39, 61] on span "Big Island (401 units available)" at bounding box center [57, 60] width 52 height 4
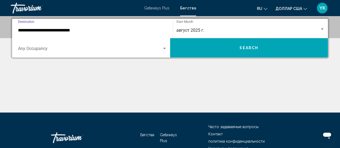
click at [163, 48] on div "Search widget" at bounding box center [164, 48] width 3 height 1
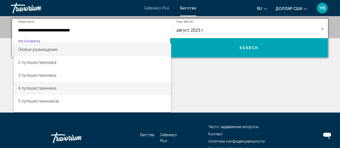
click at [40, 87] on font "4 путешественника" at bounding box center [37, 88] width 38 height 5
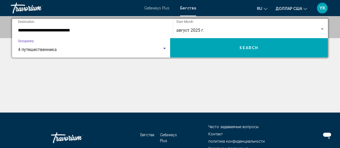
click at [63, 29] on input "**********" at bounding box center [92, 30] width 149 height 5
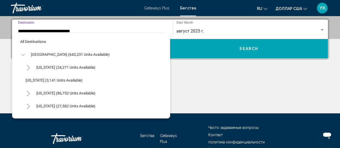
scroll to position [109, 0]
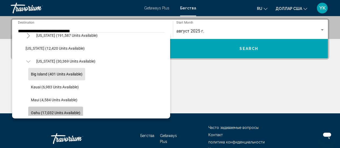
click at [46, 109] on button "Oahu (17,032 units available)" at bounding box center [55, 113] width 55 height 12
type input "**********"
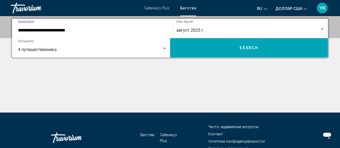
click at [248, 49] on span "Search" at bounding box center [249, 48] width 19 height 4
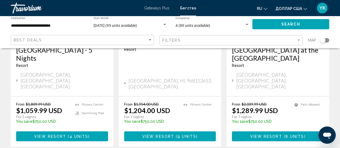
scroll to position [484, 0]
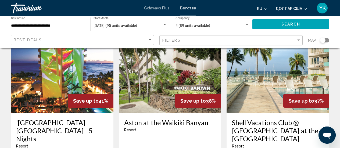
click at [40, 25] on input "**********" at bounding box center [48, 26] width 74 height 4
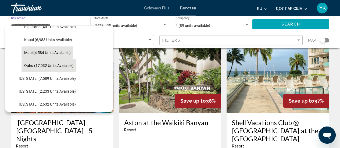
scroll to position [123, 0]
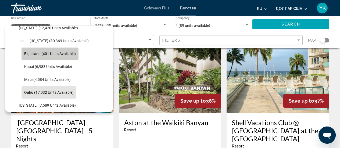
click at [36, 51] on button "Big Island (401 units available)" at bounding box center [50, 54] width 57 height 12
type input "**********"
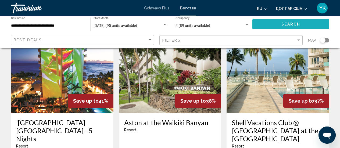
click at [282, 24] on span "Search" at bounding box center [291, 24] width 19 height 4
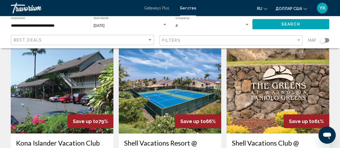
scroll to position [54, 0]
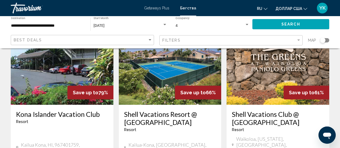
click at [159, 72] on img "Основное содержание" at bounding box center [170, 62] width 103 height 86
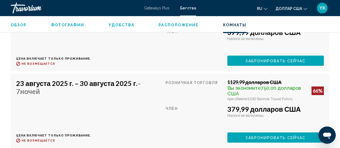
scroll to position [1285, 0]
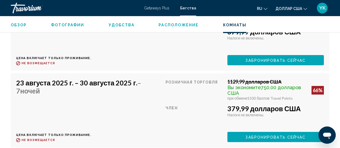
click at [25, 84] on font "23 августа 2025 г. – 30 августа 2025 г." at bounding box center [76, 83] width 121 height 8
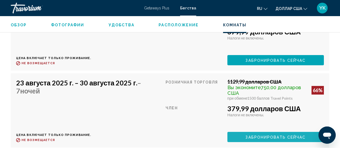
click at [278, 137] on font "Забронировать сейчас" at bounding box center [276, 137] width 60 height 4
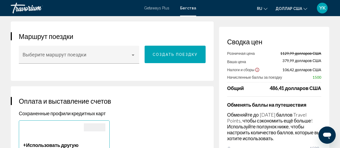
scroll to position [320, 0]
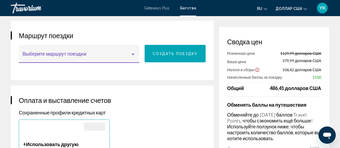
click at [134, 55] on div "Основное содержание" at bounding box center [133, 54] width 3 height 1
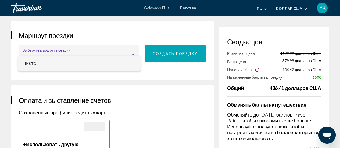
click at [151, 80] on div at bounding box center [170, 74] width 340 height 148
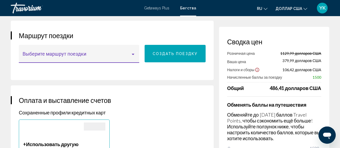
click at [56, 59] on span "Основное содержание" at bounding box center [77, 56] width 108 height 5
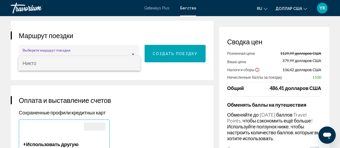
click at [39, 62] on span "Никто" at bounding box center [80, 63] width 114 height 15
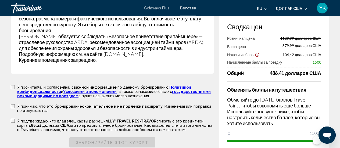
scroll to position [1289, 0]
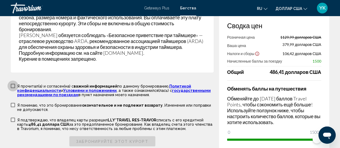
click at [12, 84] on span "Основное содержание" at bounding box center [13, 86] width 4 height 4
click at [12, 103] on span "Основное содержание" at bounding box center [13, 105] width 4 height 4
click at [13, 118] on span "Основное содержание" at bounding box center [13, 120] width 4 height 4
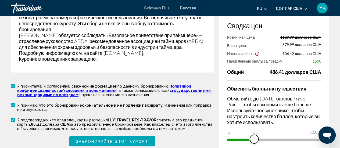
drag, startPoint x: 317, startPoint y: 128, endPoint x: 254, endPoint y: 134, distance: 63.0
click at [254, 134] on div "Сводка цен Розничная цена 1129,99 долларов США Ваша цена 379,99 долларов США На…" at bounding box center [274, 83] width 110 height 144
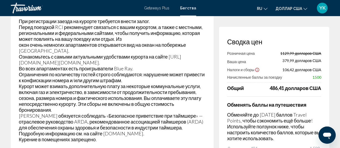
scroll to position [1316, 0]
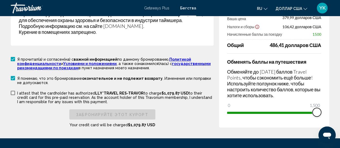
drag, startPoint x: 252, startPoint y: 101, endPoint x: 339, endPoint y: 96, distance: 87.9
click at [13, 91] on span "Основное содержание" at bounding box center [13, 93] width 4 height 4
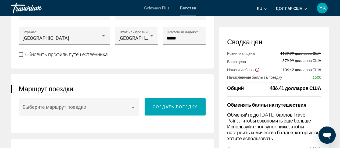
scroll to position [267, 0]
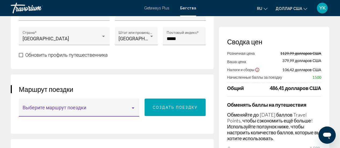
click at [113, 113] on span "Основное содержание" at bounding box center [77, 110] width 108 height 5
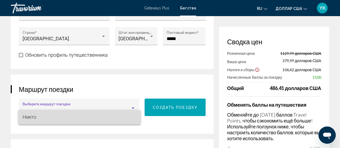
click at [113, 115] on span "Никто" at bounding box center [80, 117] width 114 height 15
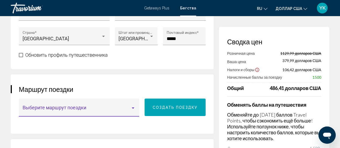
click at [135, 110] on div "Основное содержание" at bounding box center [133, 108] width 5 height 4
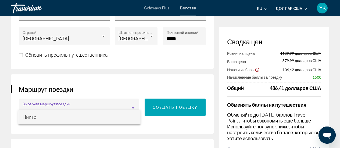
click at [159, 116] on div at bounding box center [170, 74] width 340 height 148
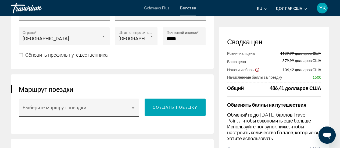
click at [118, 111] on div "Выберите маршрут поездки" at bounding box center [79, 109] width 113 height 14
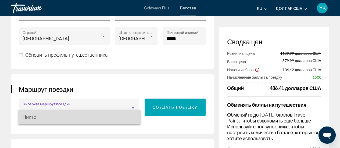
click at [38, 114] on span "Никто" at bounding box center [80, 117] width 114 height 15
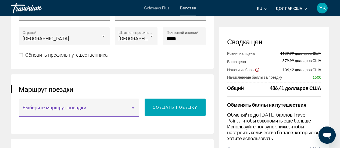
click at [38, 114] on div "Выберите маршрут поездки" at bounding box center [79, 109] width 113 height 14
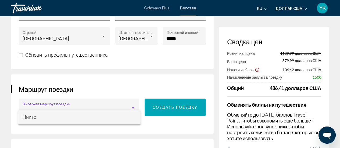
click at [20, 117] on mat-option "Никто" at bounding box center [79, 117] width 123 height 15
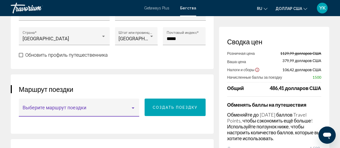
click at [183, 110] on font "Создать поездку" at bounding box center [175, 108] width 45 height 4
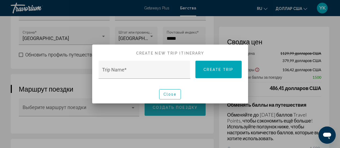
scroll to position [0, 0]
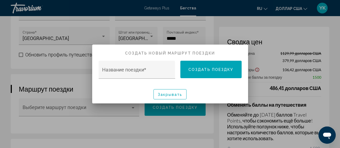
click at [179, 95] on font "Закрывать" at bounding box center [170, 95] width 25 height 4
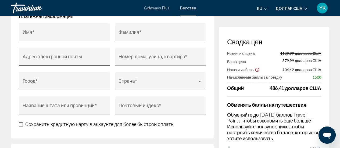
scroll to position [589, 0]
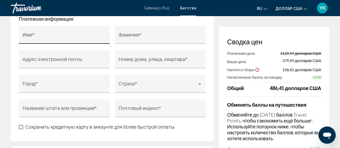
click at [33, 40] on input "Имя *" at bounding box center [65, 37] width 84 height 5
click at [43, 40] on input "Имя *" at bounding box center [65, 37] width 84 height 5
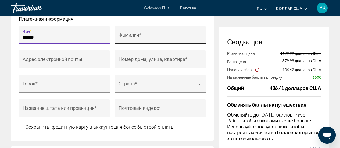
type input "******"
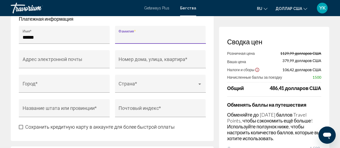
click at [123, 40] on input "Фамилия *" at bounding box center [161, 37] width 84 height 5
type input "******"
click at [78, 65] on input "Адрес электронной почты" at bounding box center [65, 61] width 84 height 5
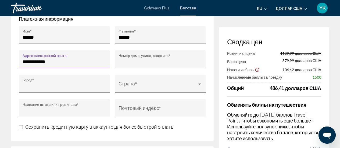
type input "**********"
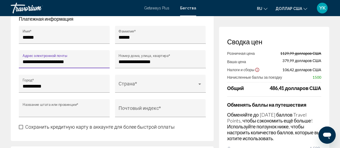
type input "**********"
click at [54, 89] on input "**********" at bounding box center [65, 86] width 84 height 5
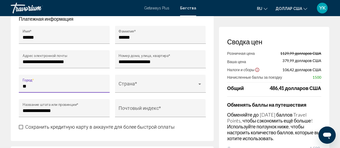
type input "*"
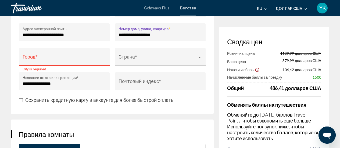
click at [162, 38] on input "**********" at bounding box center [161, 34] width 84 height 5
type input "*"
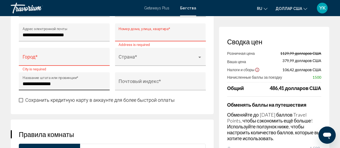
click at [66, 87] on input "**********" at bounding box center [65, 83] width 84 height 5
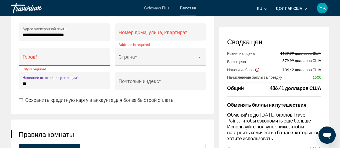
type input "*"
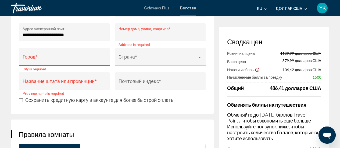
click at [132, 38] on input "Номер дома, улица, квартира *" at bounding box center [161, 34] width 84 height 5
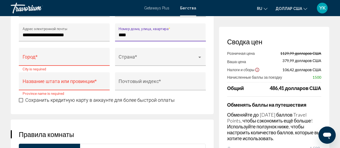
type input "****"
click at [83, 62] on input "Город *" at bounding box center [65, 59] width 84 height 5
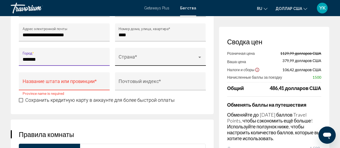
type input "*******"
click at [202, 59] on div "Основное содержание" at bounding box center [199, 57] width 5 height 4
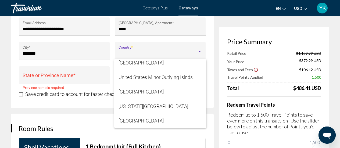
scroll to position [3518, 0]
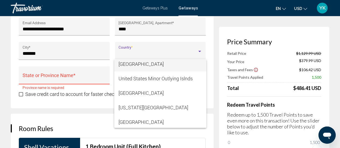
click at [146, 66] on span "[GEOGRAPHIC_DATA]" at bounding box center [161, 64] width 84 height 15
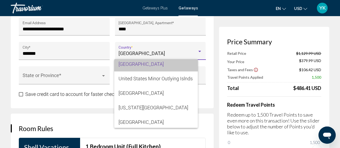
scroll to position [3516, 0]
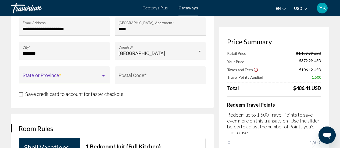
click at [105, 74] on div "Main content" at bounding box center [103, 76] width 5 height 4
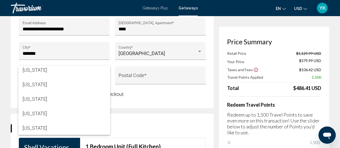
scroll to position [701, 0]
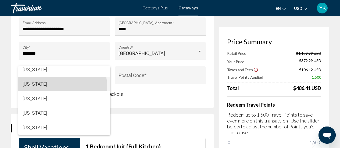
click at [38, 87] on span "[US_STATE]" at bounding box center [65, 84] width 84 height 15
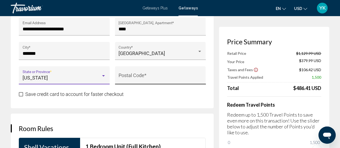
click at [151, 75] on input "Postal Code *" at bounding box center [161, 77] width 84 height 5
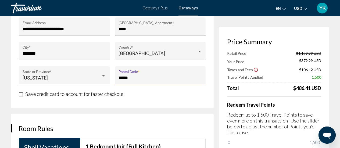
type input "*****"
click at [20, 92] on span "Main content" at bounding box center [21, 94] width 4 height 4
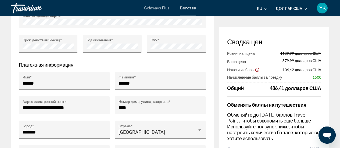
scroll to position [536, 0]
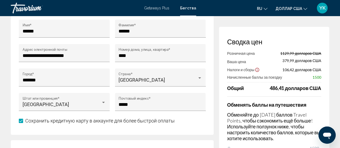
scroll to position [589, 0]
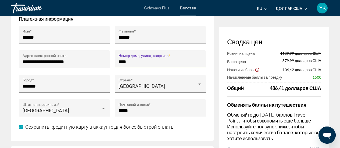
click at [119, 65] on input "****" at bounding box center [161, 61] width 84 height 5
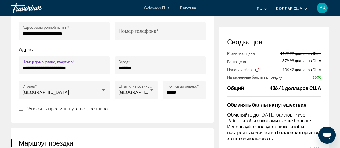
scroll to position [0, 0]
drag, startPoint x: 23, startPoint y: 75, endPoint x: 76, endPoint y: 79, distance: 53.4
click at [76, 74] on div "**********" at bounding box center [65, 67] width 84 height 14
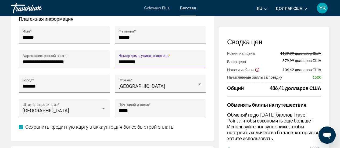
drag, startPoint x: 144, startPoint y: 68, endPoint x: 119, endPoint y: 68, distance: 24.5
click at [119, 65] on input "*********" at bounding box center [161, 61] width 84 height 5
paste input "**********"
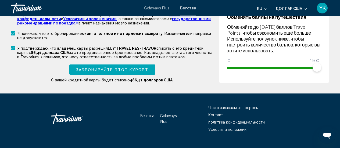
scroll to position [1334, 0]
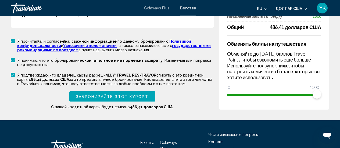
type input "**********"
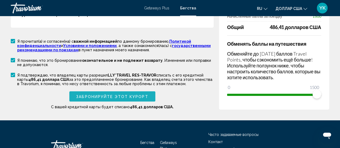
click at [104, 95] on font "Забронируйте этот курорт" at bounding box center [112, 97] width 72 height 4
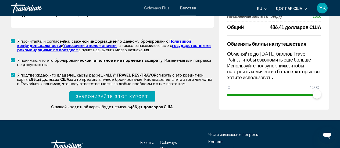
scroll to position [179, 0]
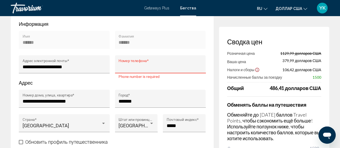
click at [122, 70] on input "Номер телефона *" at bounding box center [161, 66] width 84 height 5
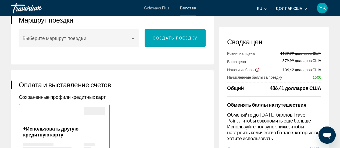
scroll to position [341, 0]
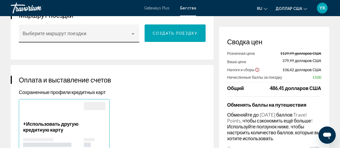
type input "**********"
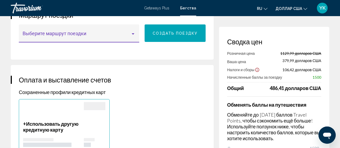
click at [116, 39] on span "Основное содержание" at bounding box center [77, 35] width 108 height 5
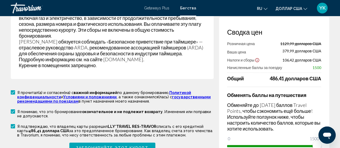
scroll to position [1336, 0]
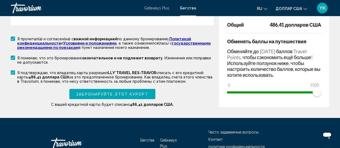
click at [102, 82] on div at bounding box center [170, 74] width 340 height 148
click at [128, 92] on font "Забронируйте этот курорт" at bounding box center [112, 94] width 72 height 4
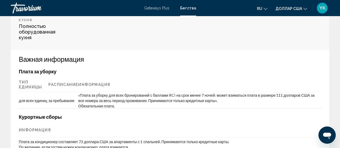
scroll to position [215, 0]
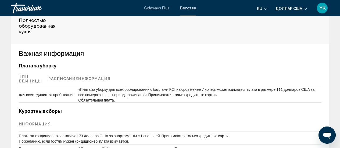
click at [249, 49] on h3 "Важная информация" at bounding box center [170, 53] width 303 height 8
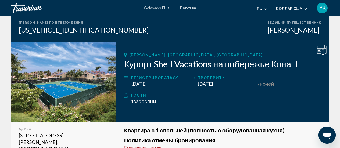
scroll to position [55, 0]
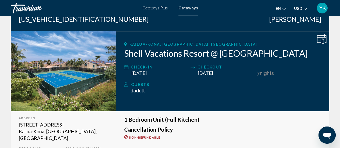
click at [304, 79] on div "[GEOGRAPHIC_DATA], [GEOGRAPHIC_DATA], [GEOGRAPHIC_DATA] Shell Vacations Resort …" at bounding box center [222, 71] width 213 height 80
click at [322, 40] on icon "Main content" at bounding box center [323, 40] width 2 height 5
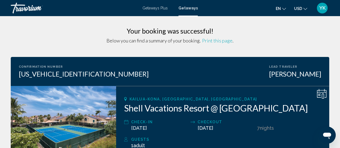
scroll to position [27, 0]
